Goal: Transaction & Acquisition: Subscribe to service/newsletter

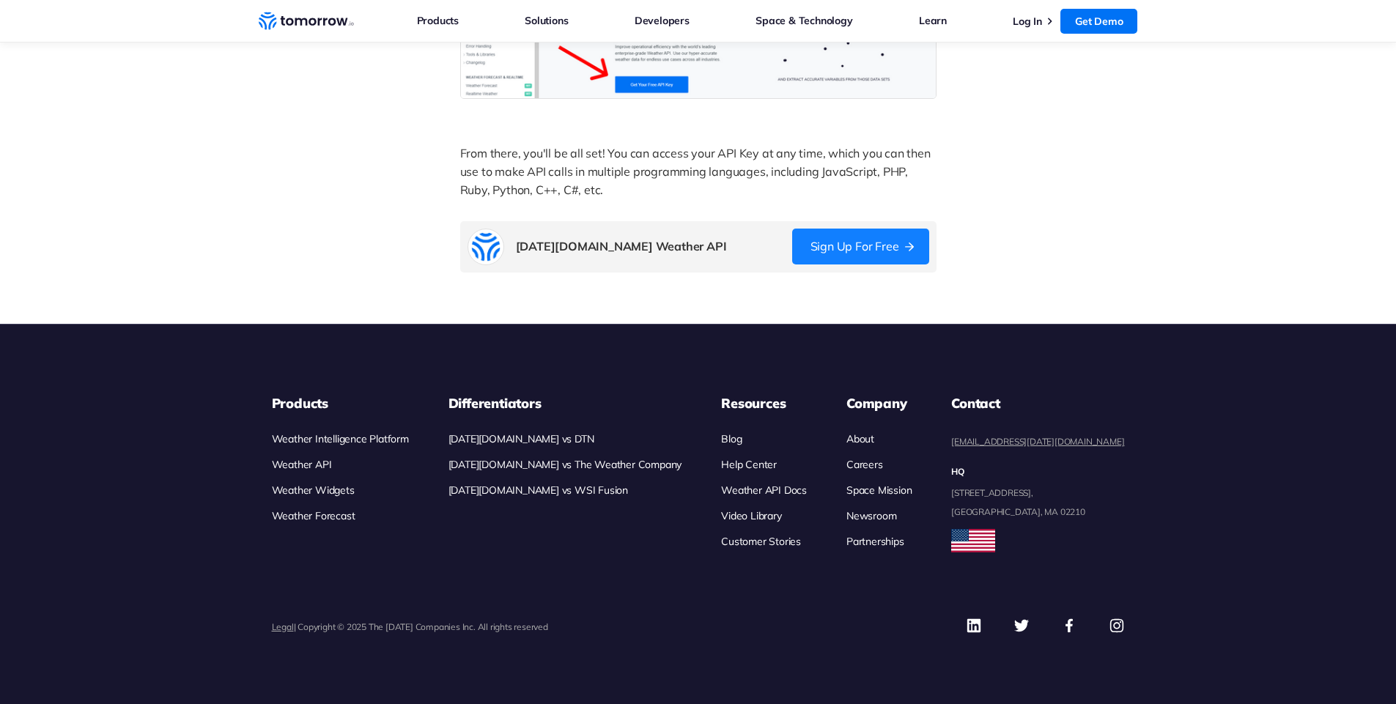
scroll to position [1207, 0]
click at [859, 240] on link "Sign Up for Free" at bounding box center [860, 247] width 137 height 36
